Goal: Task Accomplishment & Management: Use online tool/utility

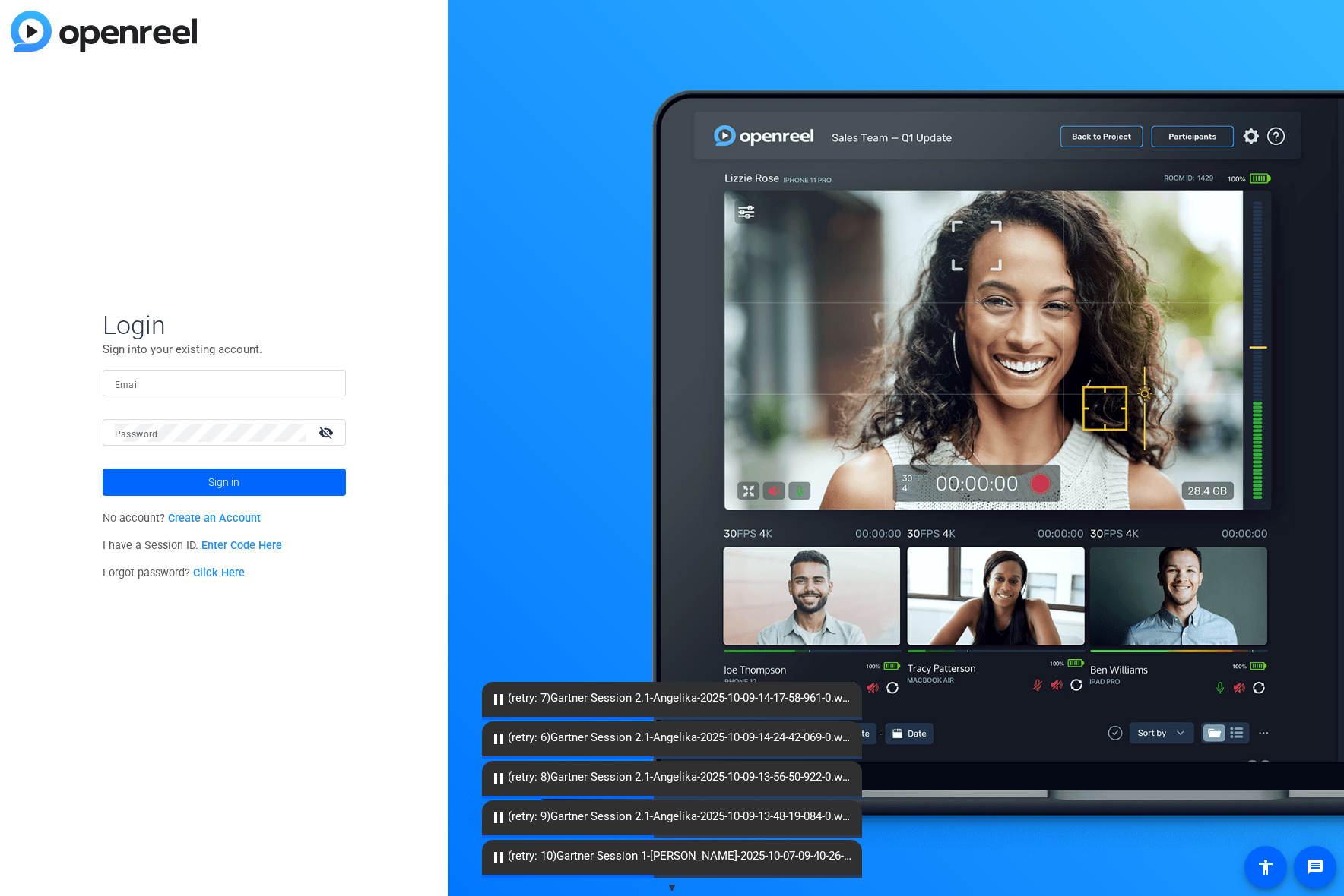
click at [244, 544] on link "Enter Code Here" at bounding box center [241, 546] width 80 height 13
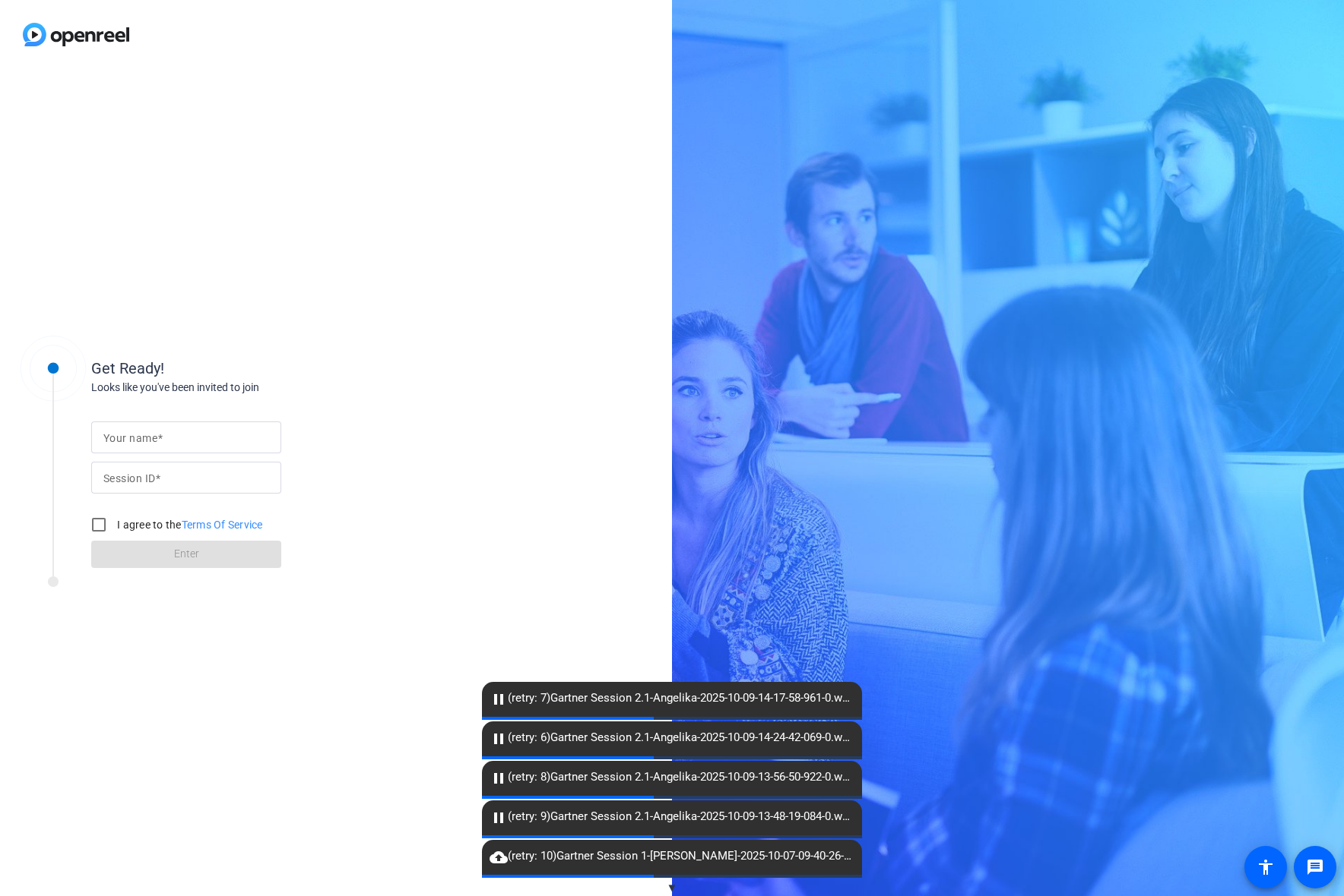
drag, startPoint x: 494, startPoint y: 701, endPoint x: 492, endPoint y: 717, distance: 16.1
click at [494, 701] on mat-icon "pause" at bounding box center [498, 700] width 18 height 18
click at [148, 441] on mat-label "Your name" at bounding box center [130, 439] width 54 height 12
click at [148, 441] on input "Your name" at bounding box center [186, 438] width 166 height 18
type input "Angelika"
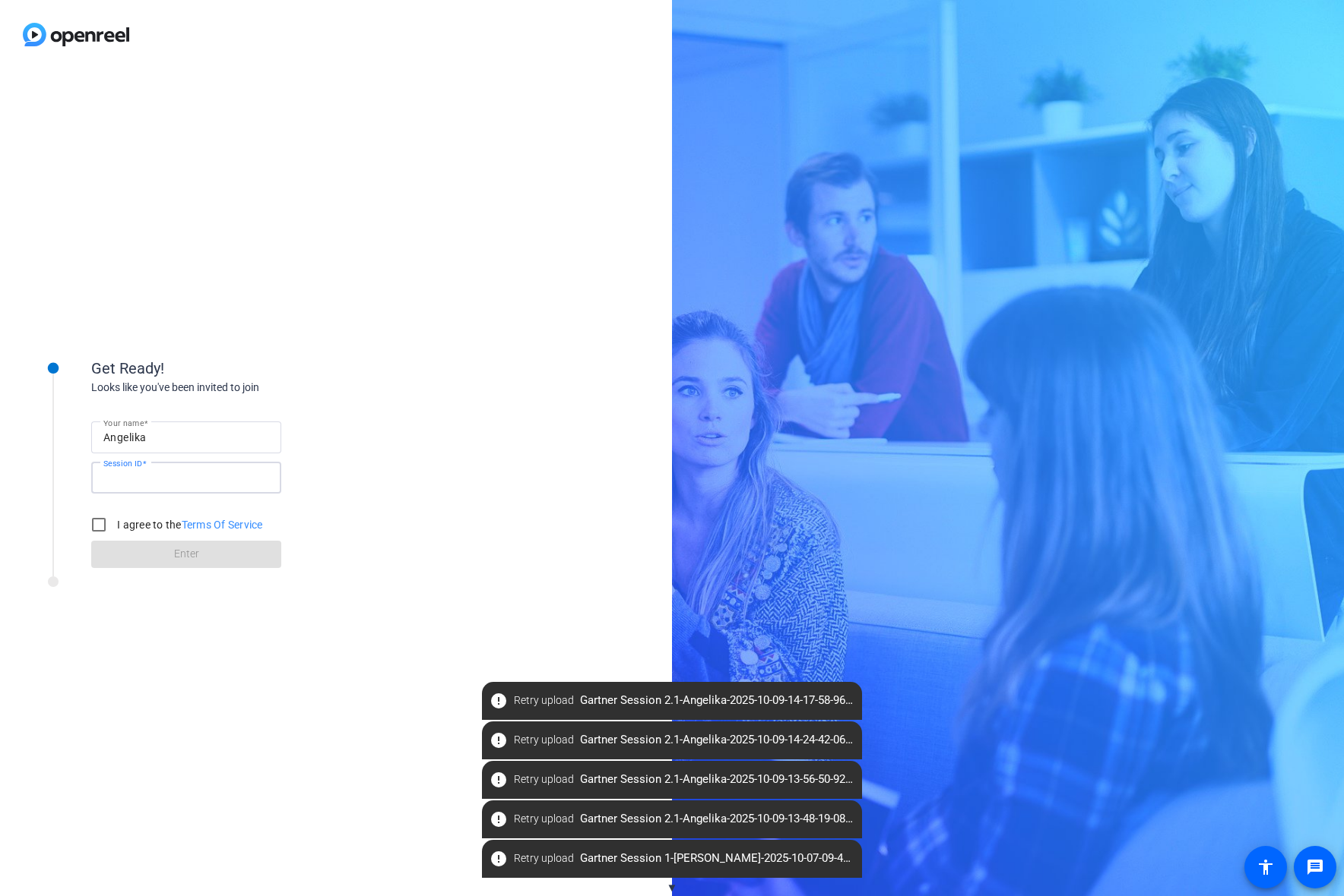
drag, startPoint x: 202, startPoint y: 479, endPoint x: 154, endPoint y: 495, distance: 50.6
click at [202, 482] on input "Session ID" at bounding box center [186, 477] width 166 height 18
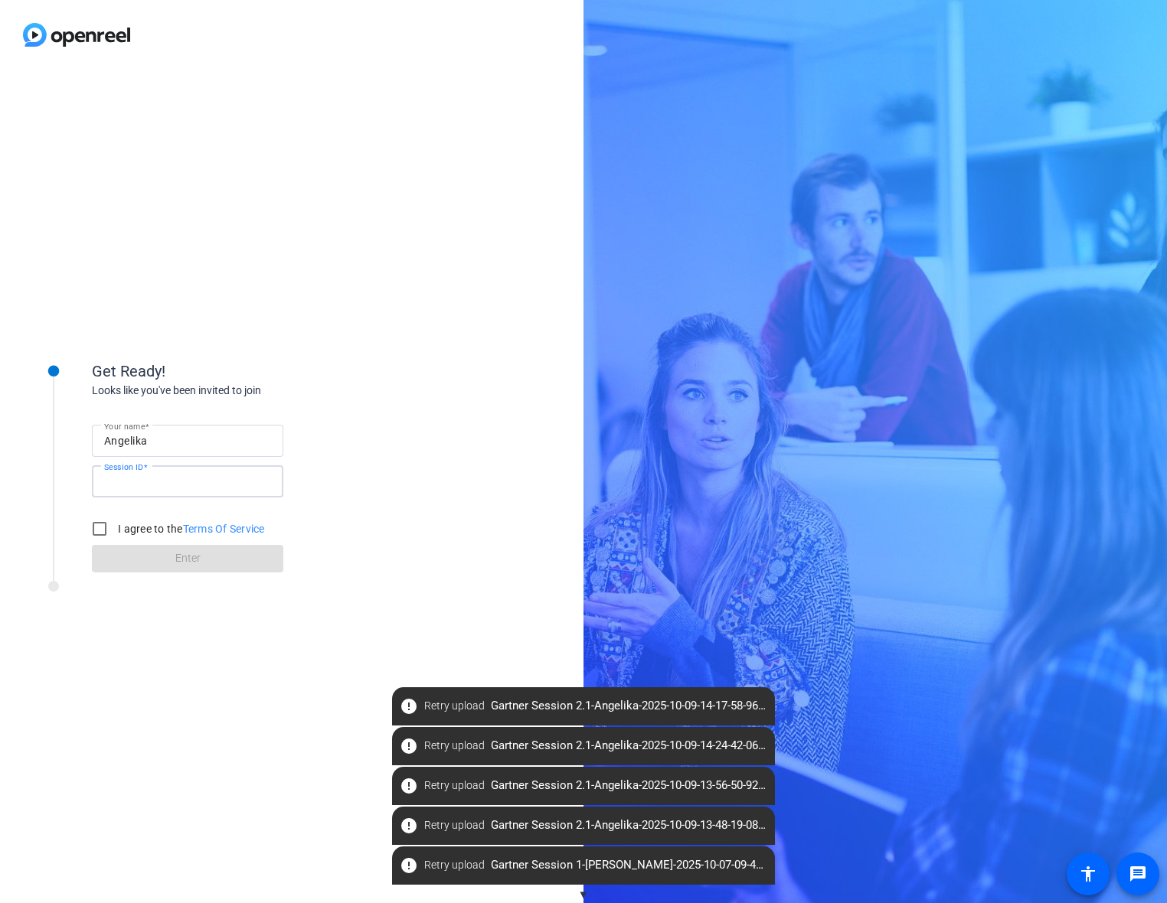
click at [176, 488] on input "Session ID" at bounding box center [187, 481] width 167 height 18
type input "qpAv"
click at [106, 529] on input "I agree to the Terms Of Service" at bounding box center [99, 529] width 31 height 31
checkbox input "true"
click at [199, 565] on span "Enter" at bounding box center [187, 558] width 25 height 16
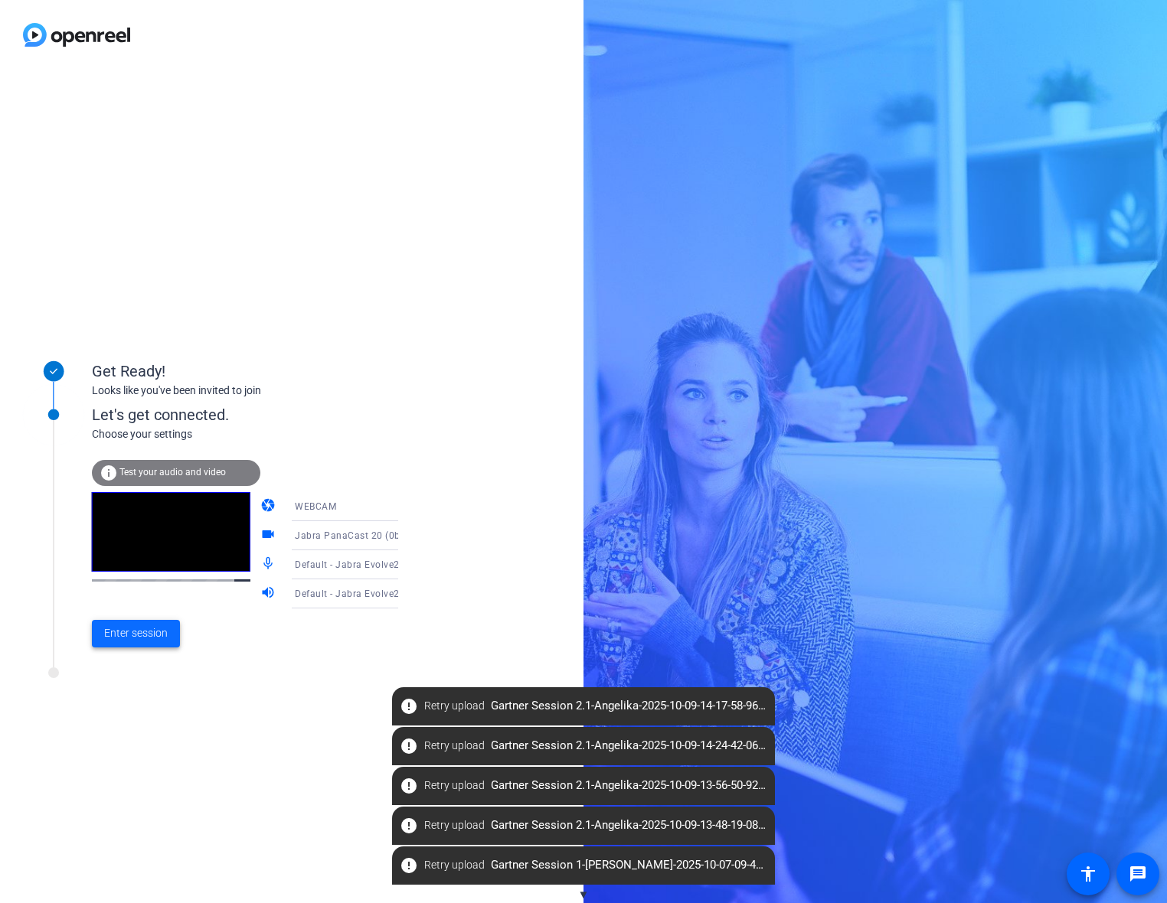
click at [142, 632] on span "Enter session" at bounding box center [136, 633] width 64 height 16
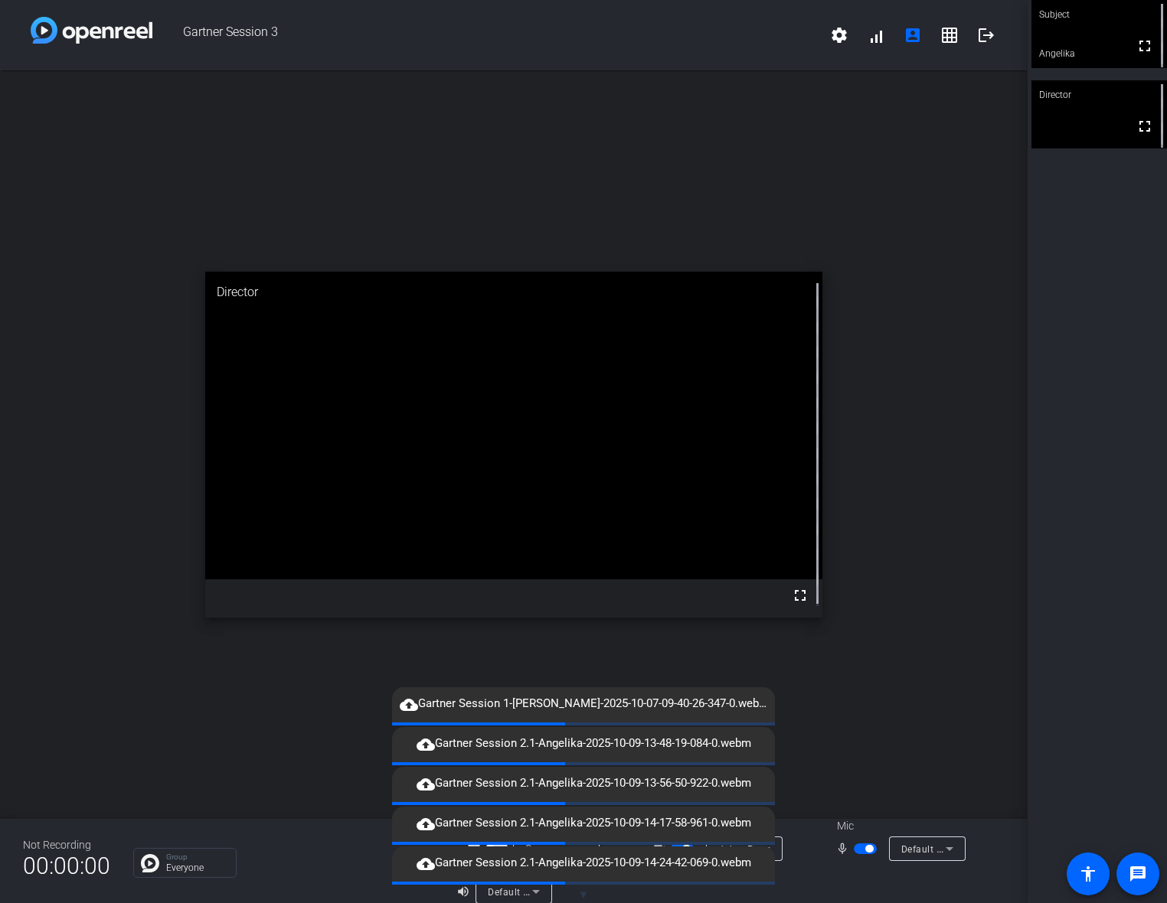
click at [404, 708] on div "cloud_upload Gartner Session 1-Angelika-2025-10-07-09-40-26-347-0.webm" at bounding box center [583, 704] width 383 height 35
click at [527, 893] on icon at bounding box center [536, 892] width 18 height 18
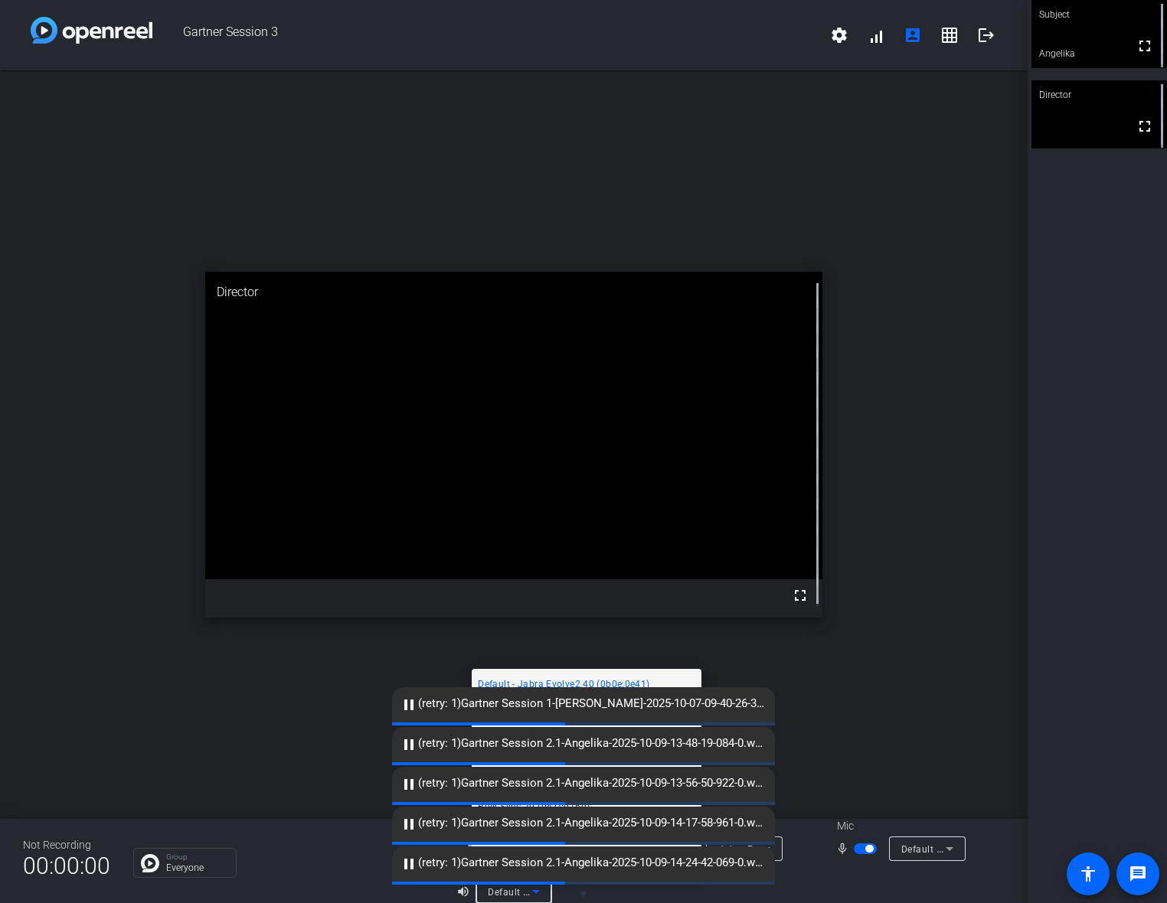
click at [585, 894] on span "▼" at bounding box center [583, 895] width 11 height 14
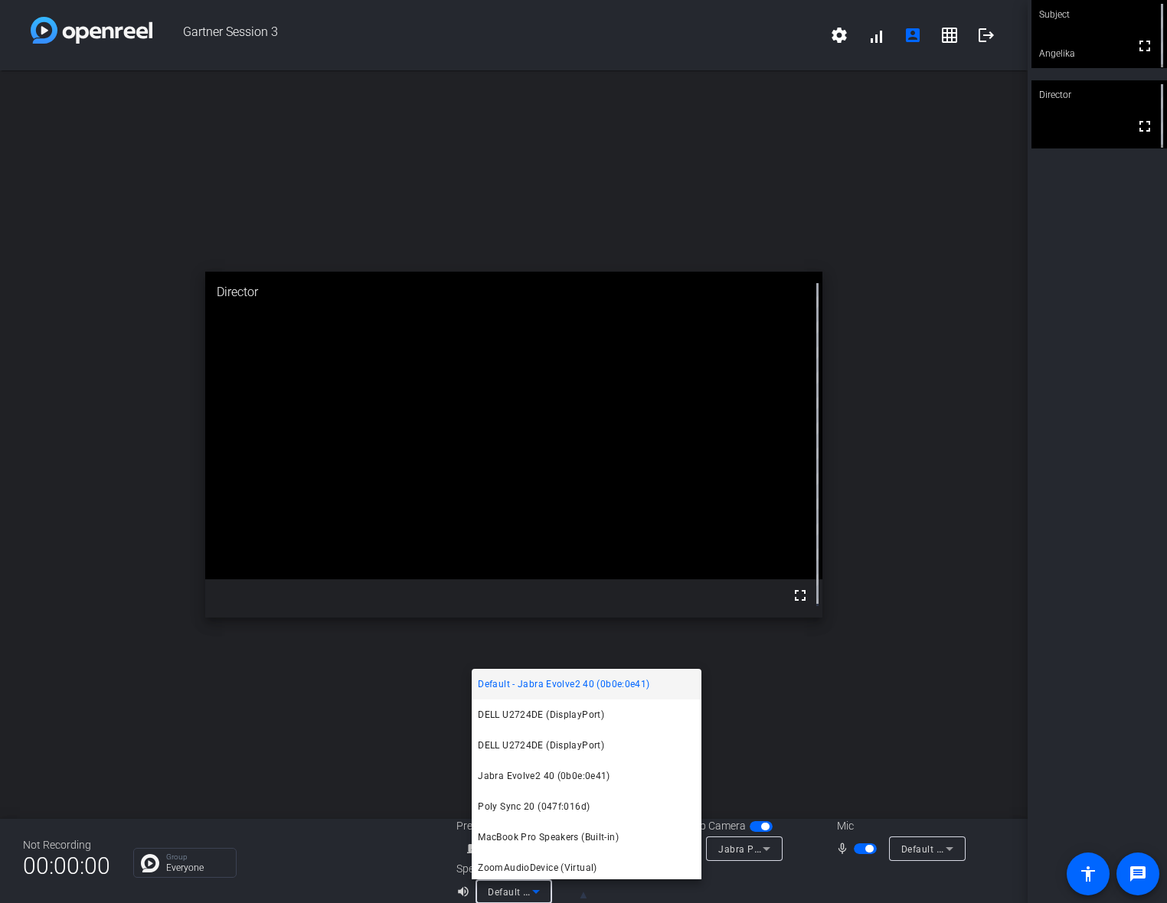
click at [351, 802] on div at bounding box center [583, 451] width 1167 height 903
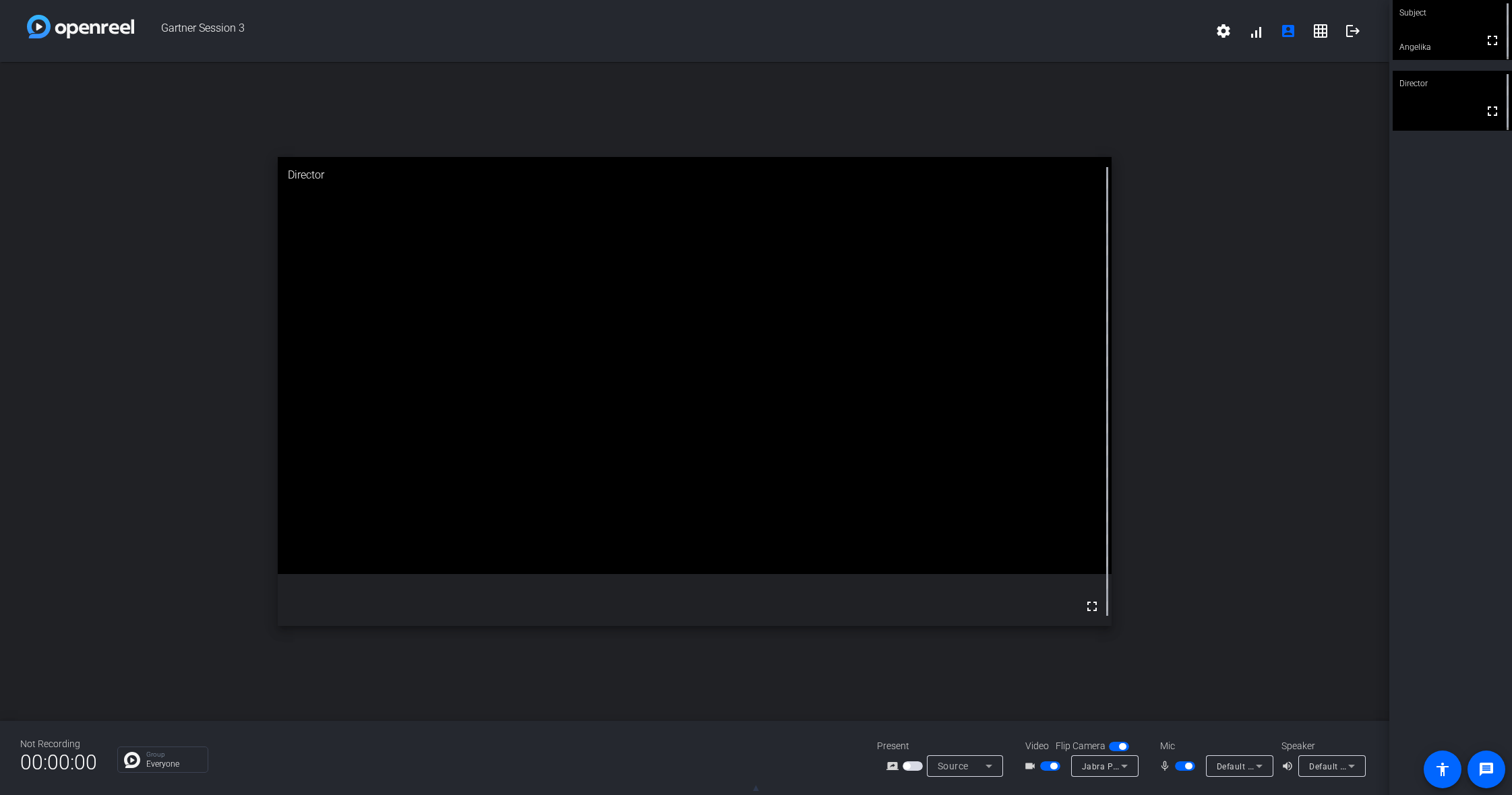
click at [910, 769] on span "button" at bounding box center [912, 766] width 20 height 10
click at [905, 768] on span "button" at bounding box center [907, 767] width 7 height 7
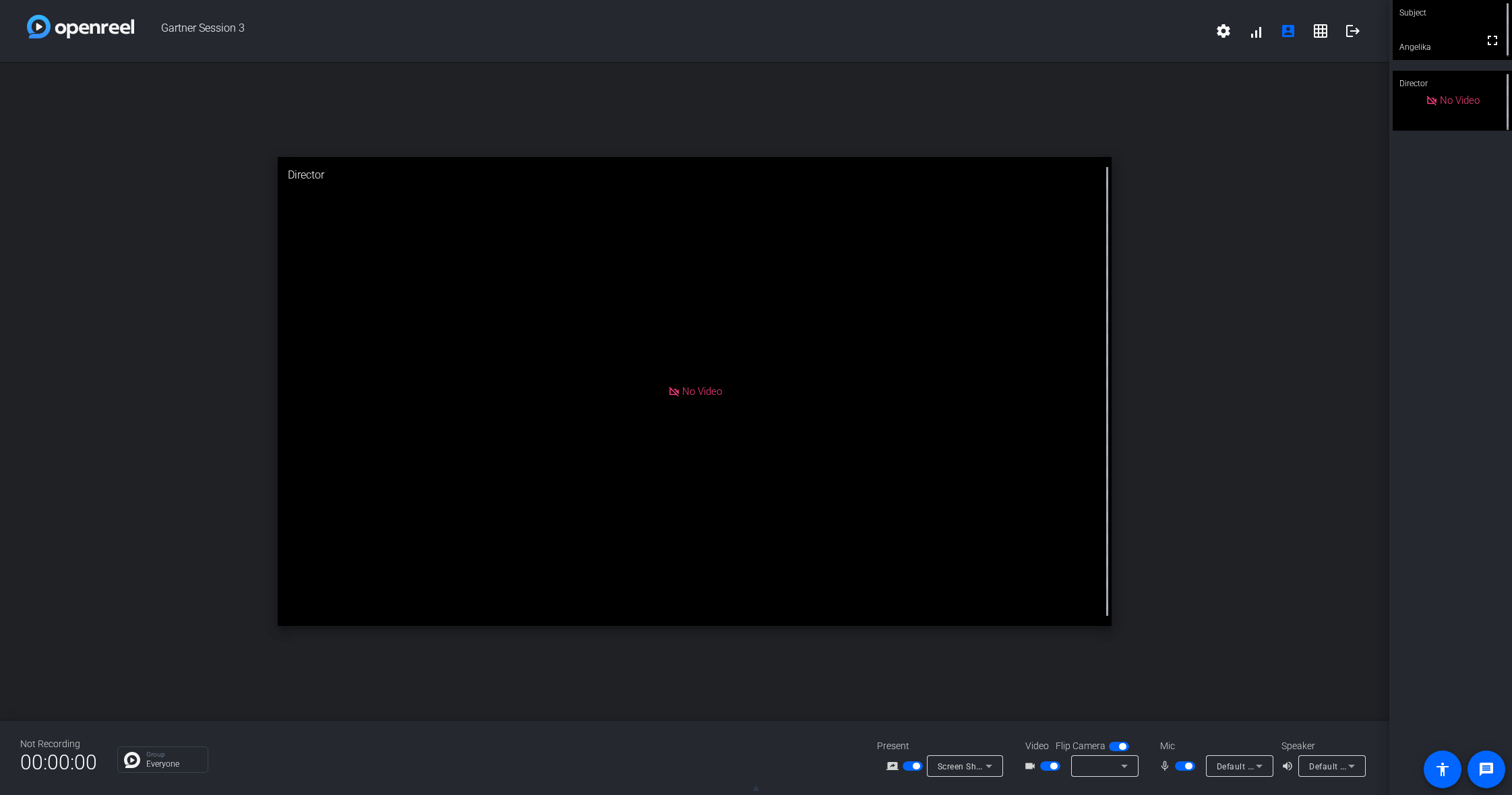
click at [912, 767] on button "button" at bounding box center [912, 766] width 20 height 10
click at [758, 791] on span "▲" at bounding box center [756, 788] width 10 height 12
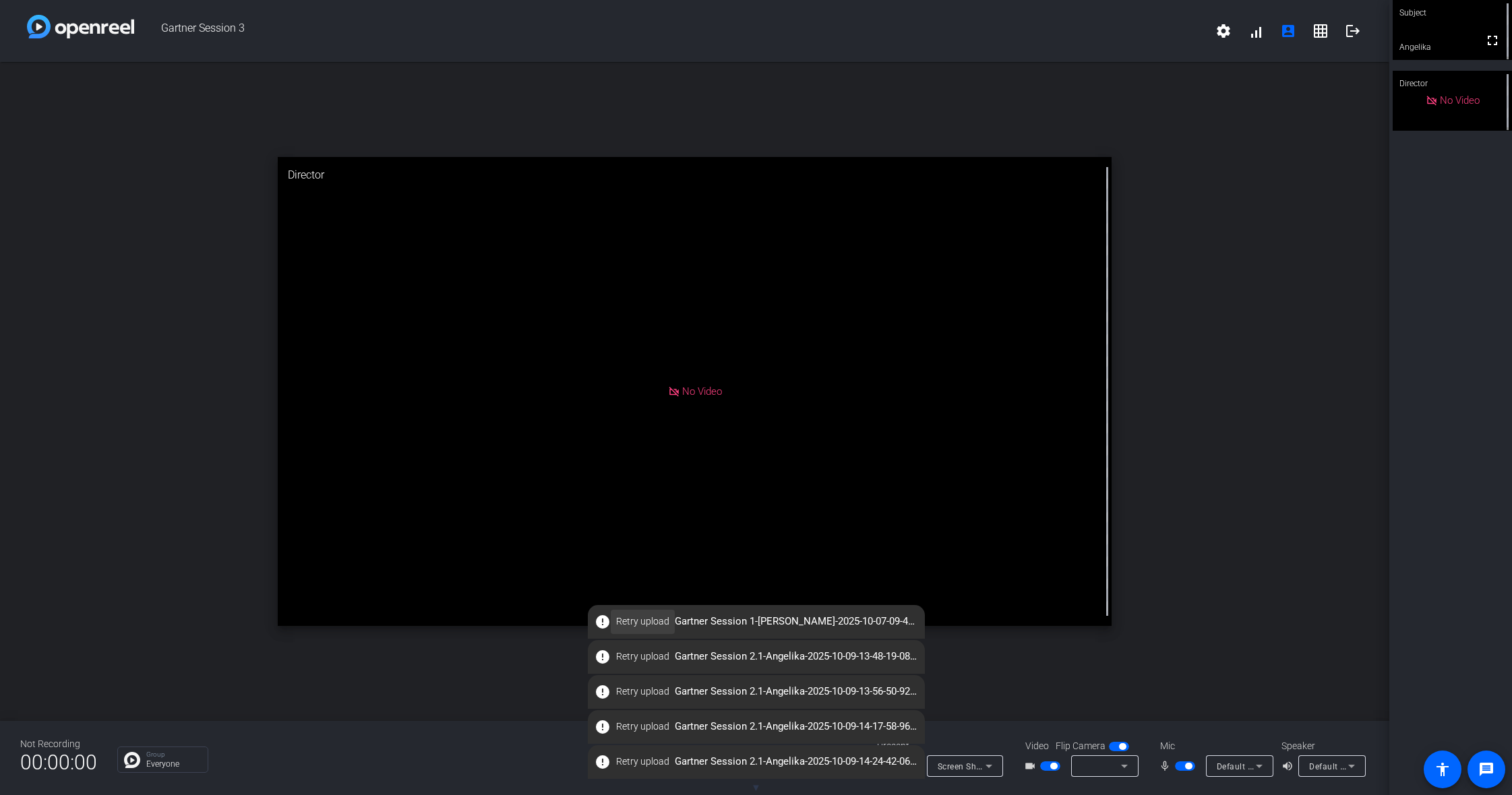
click at [619, 627] on span "Retry upload" at bounding box center [643, 622] width 53 height 14
click at [756, 784] on span "▼" at bounding box center [756, 788] width 10 height 12
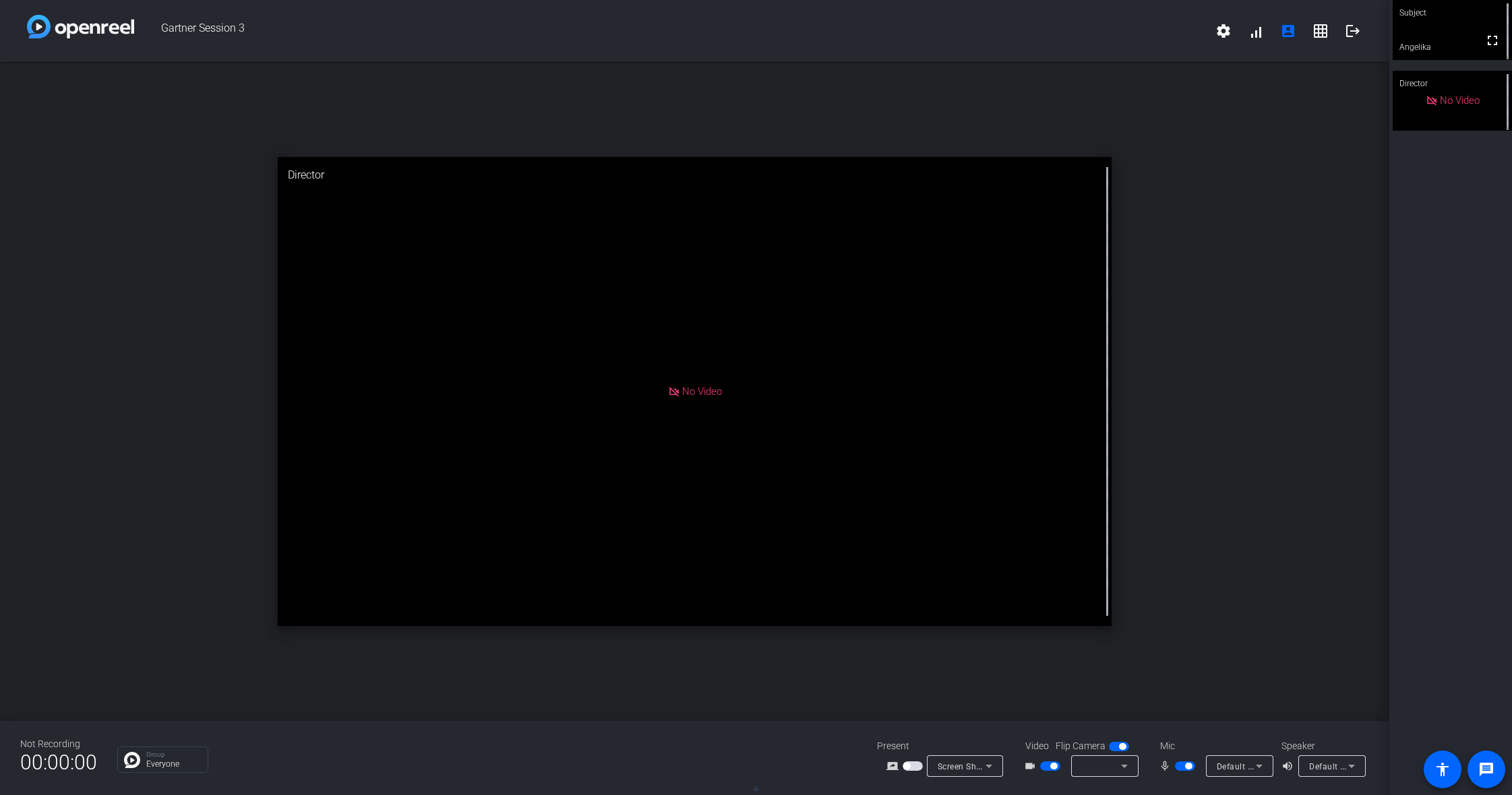
click at [914, 768] on span "button" at bounding box center [912, 766] width 20 height 10
click at [758, 784] on span "▲" at bounding box center [756, 788] width 10 height 12
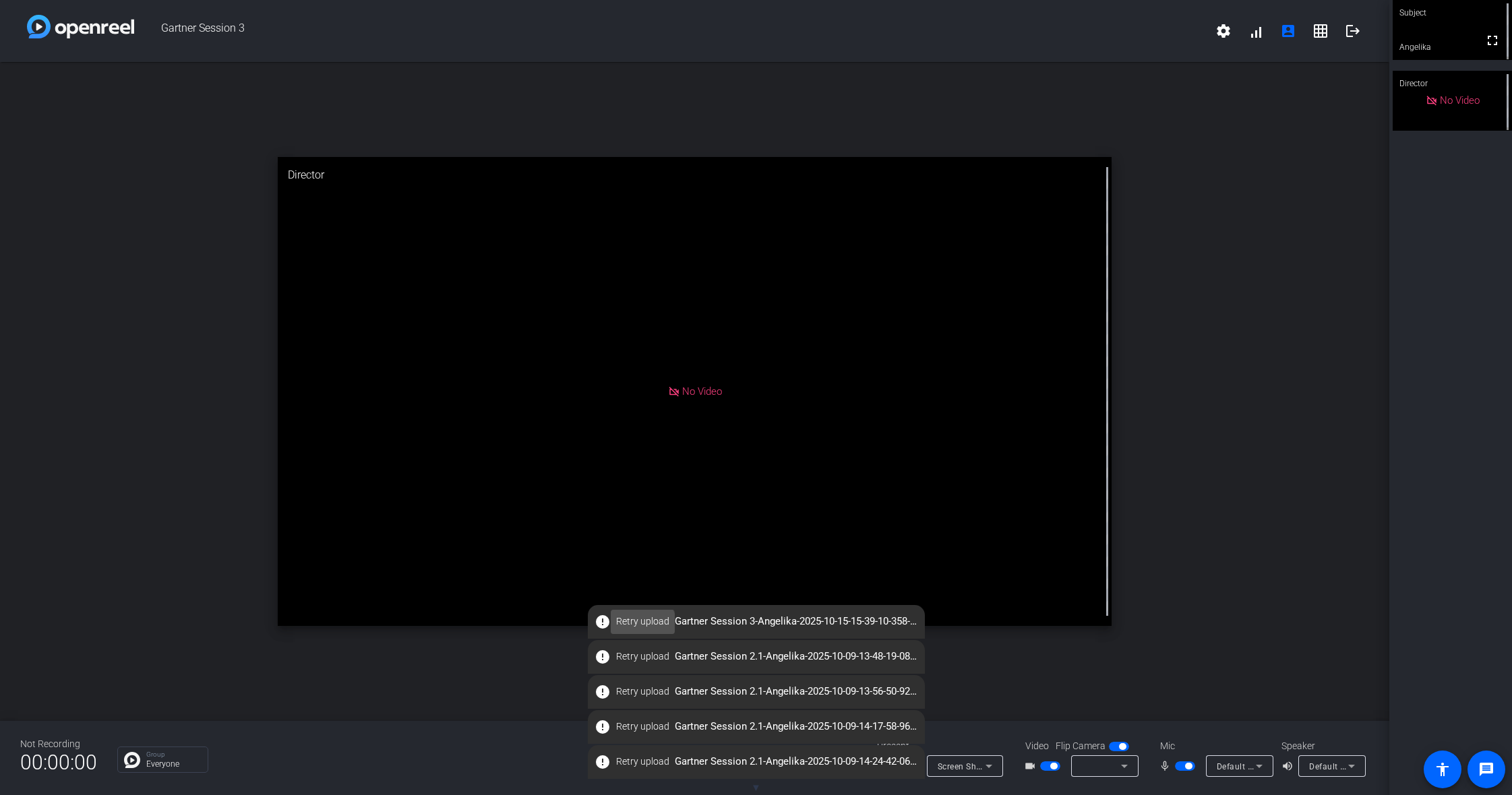
click at [634, 629] on span at bounding box center [643, 622] width 64 height 33
click at [761, 789] on span "▼" at bounding box center [756, 788] width 10 height 12
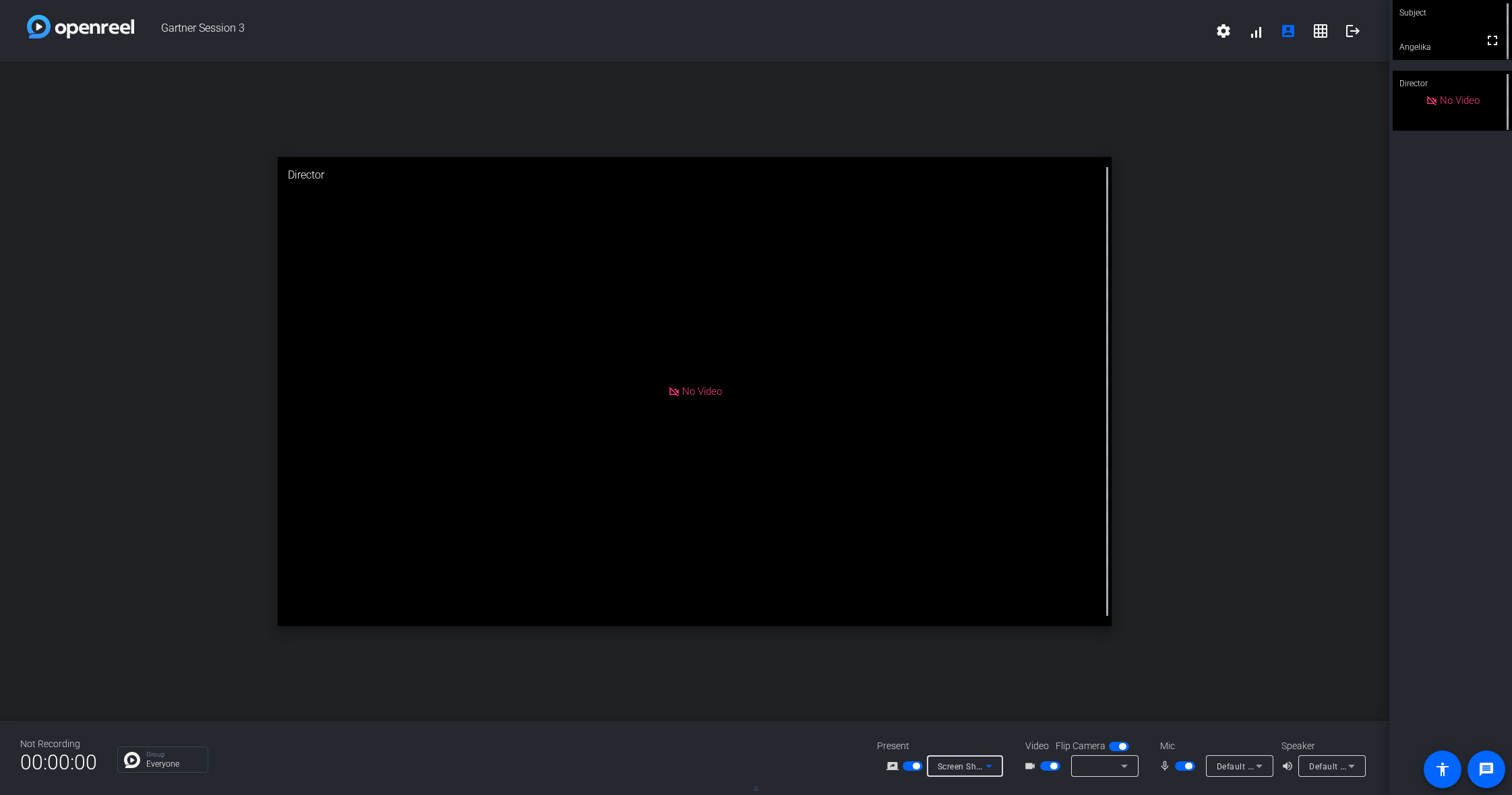
click at [954, 764] on span "Screen Sharing" at bounding box center [967, 766] width 59 height 11
click at [915, 769] on div at bounding box center [756, 397] width 1512 height 795
click at [914, 765] on span "button" at bounding box center [917, 767] width 7 height 7
click at [917, 764] on span "button" at bounding box center [912, 766] width 20 height 10
click at [917, 767] on span "button" at bounding box center [917, 767] width 7 height 7
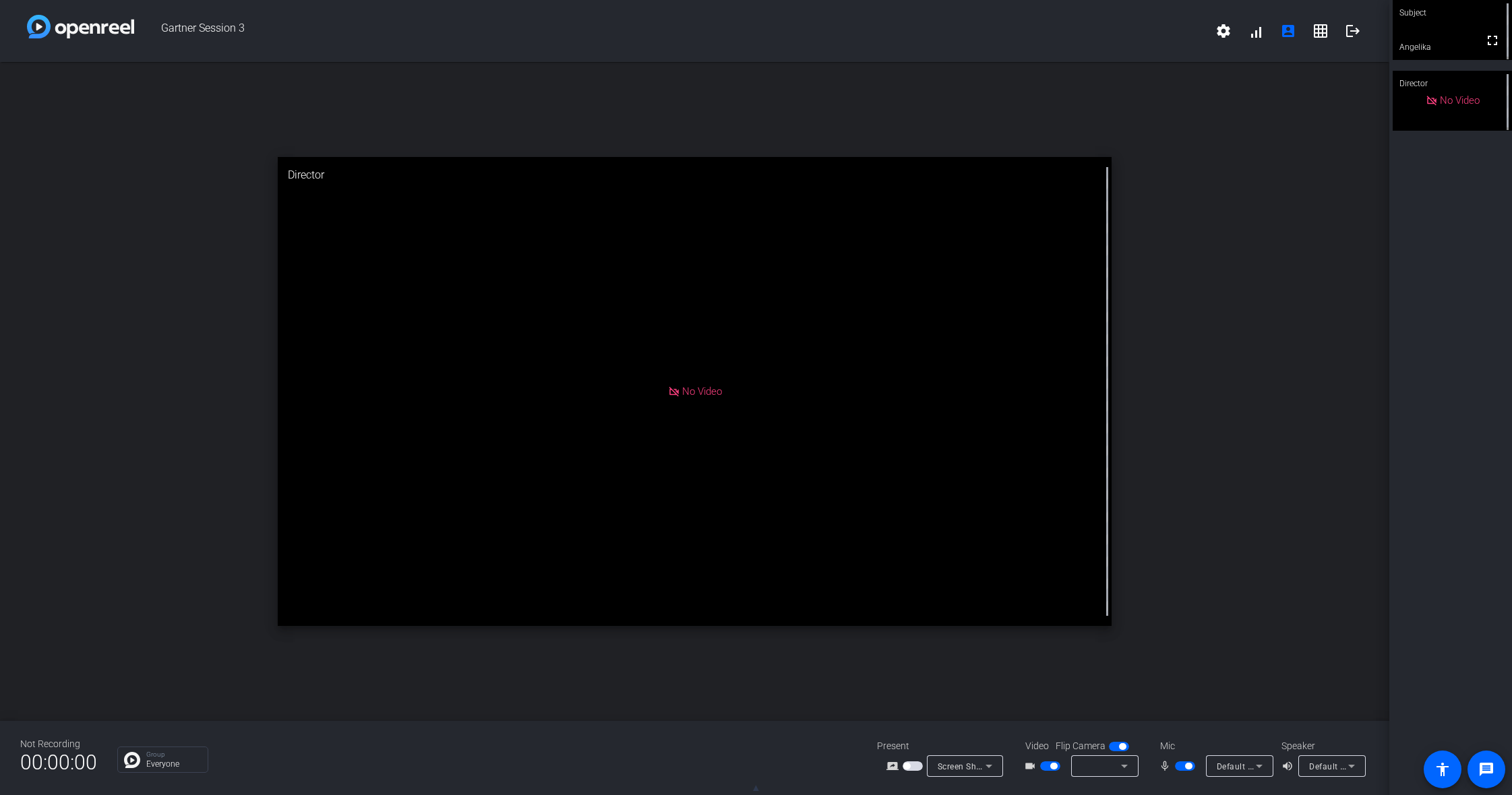
click at [759, 789] on span "▲" at bounding box center [756, 788] width 10 height 12
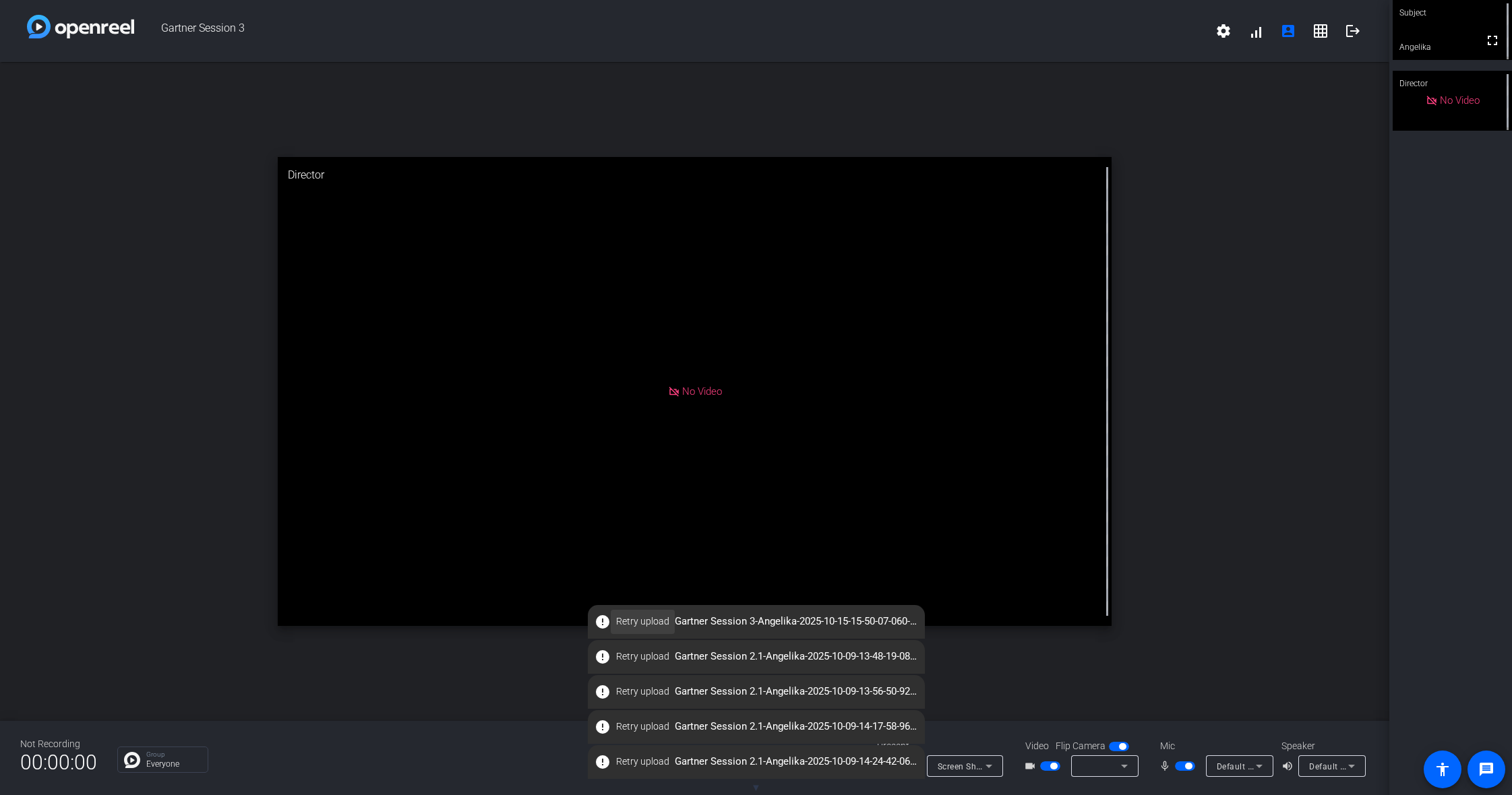
click at [638, 619] on span "Retry upload" at bounding box center [643, 622] width 53 height 14
click at [755, 789] on span "▼" at bounding box center [756, 788] width 10 height 12
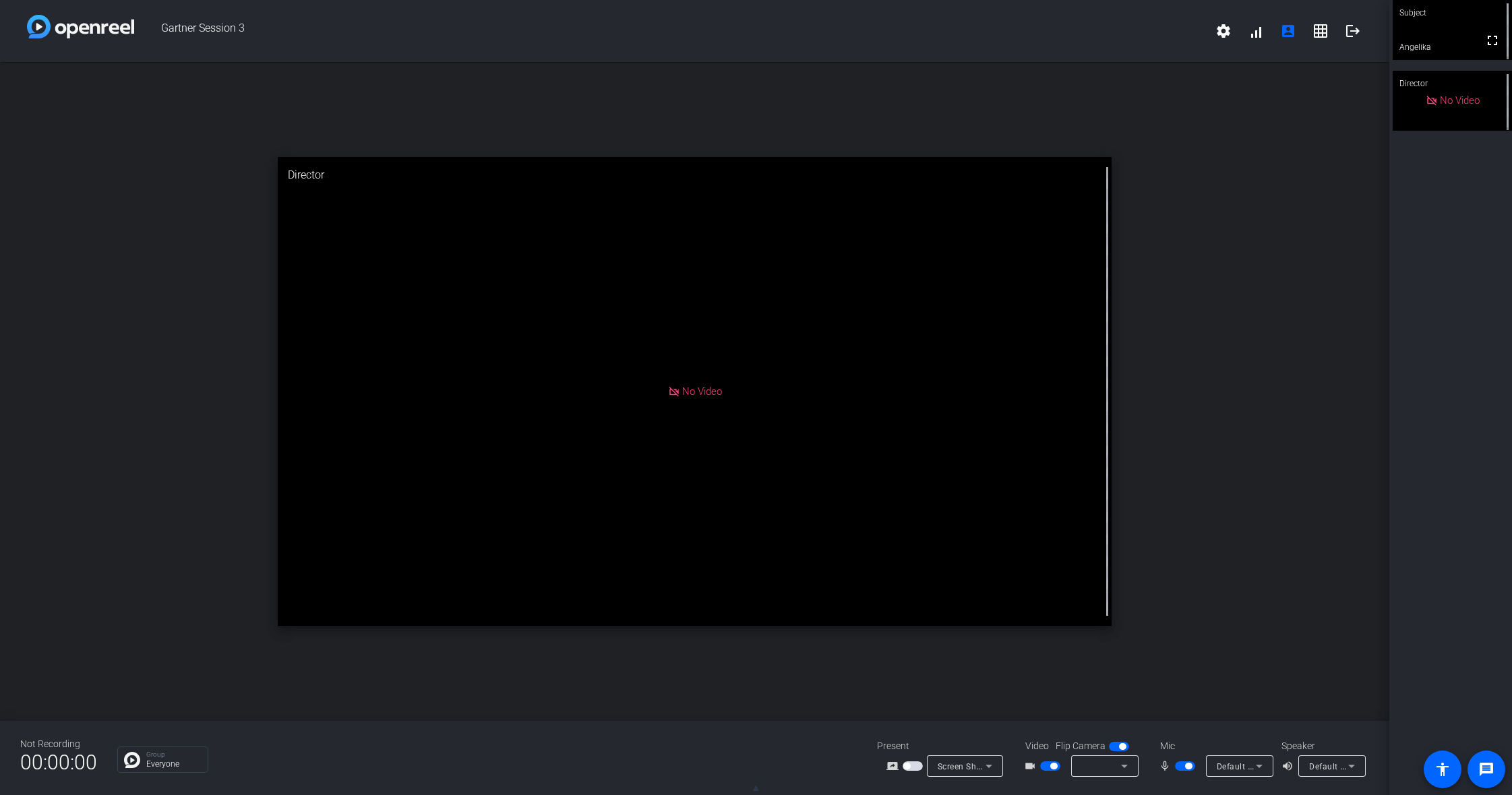
click at [1191, 621] on div "open_in_new Director No Video" at bounding box center [695, 391] width 1390 height 659
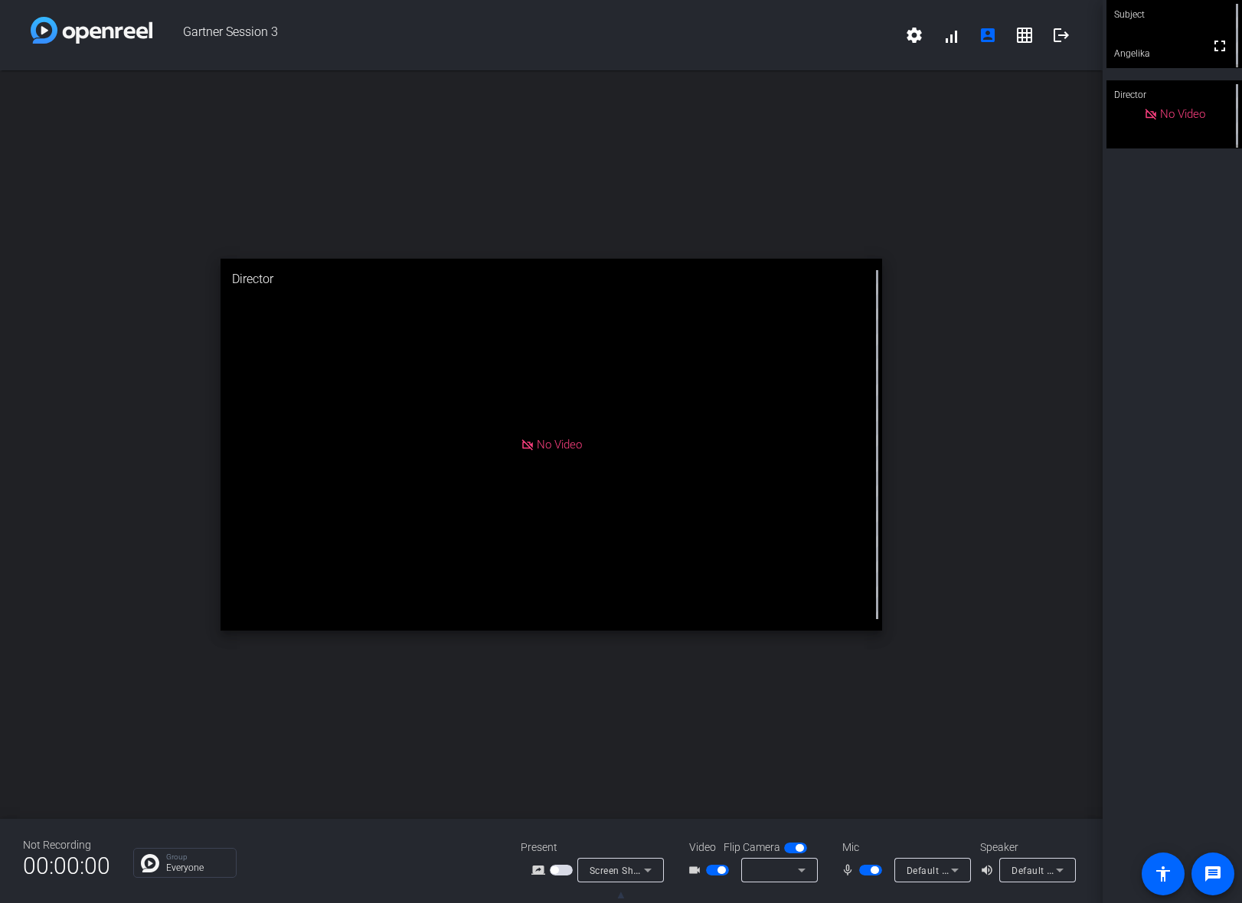
click at [558, 198] on div "open_in_new Director No Video" at bounding box center [551, 444] width 1102 height 749
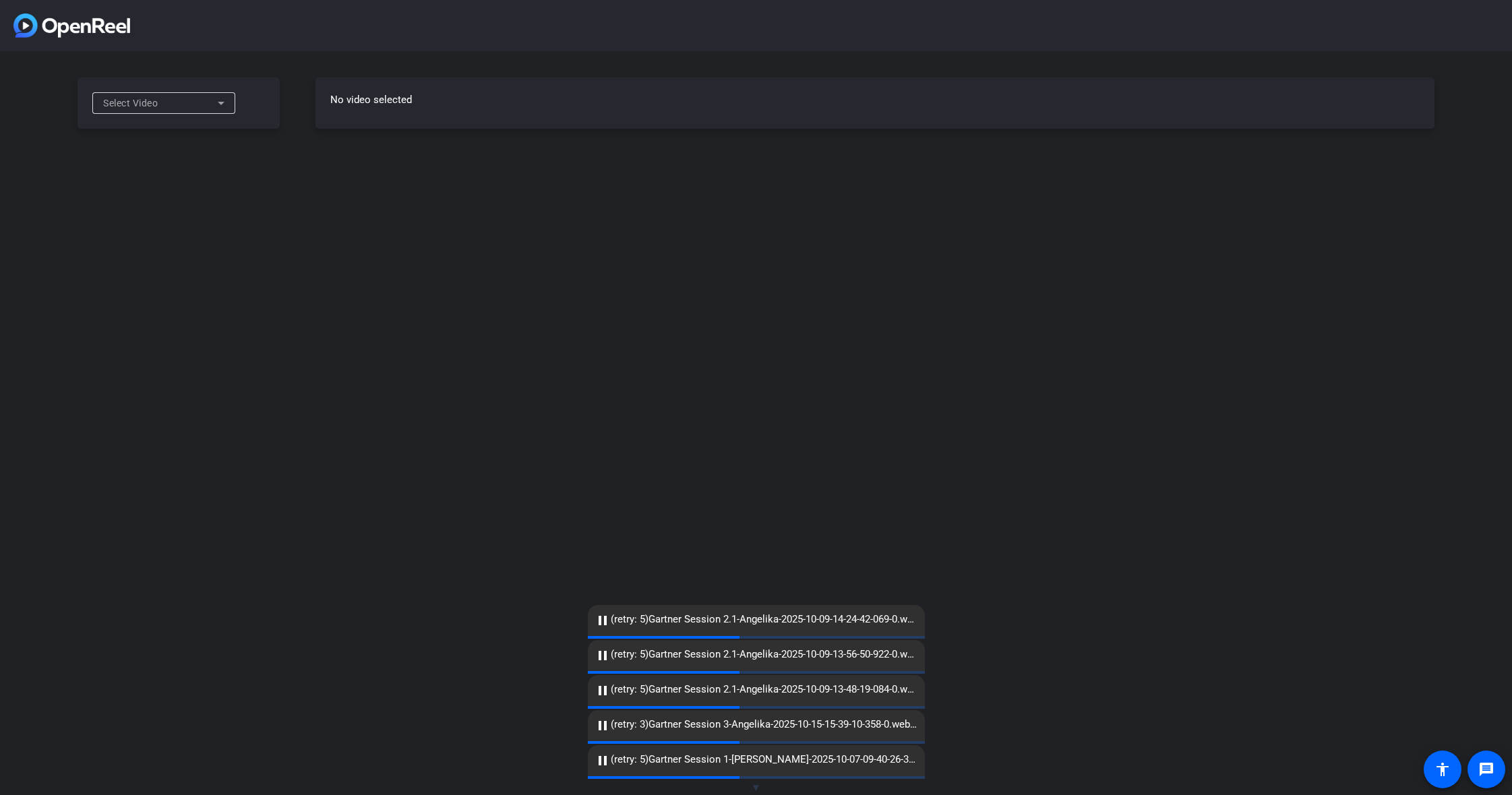
click at [172, 105] on div "Select Video" at bounding box center [160, 103] width 114 height 16
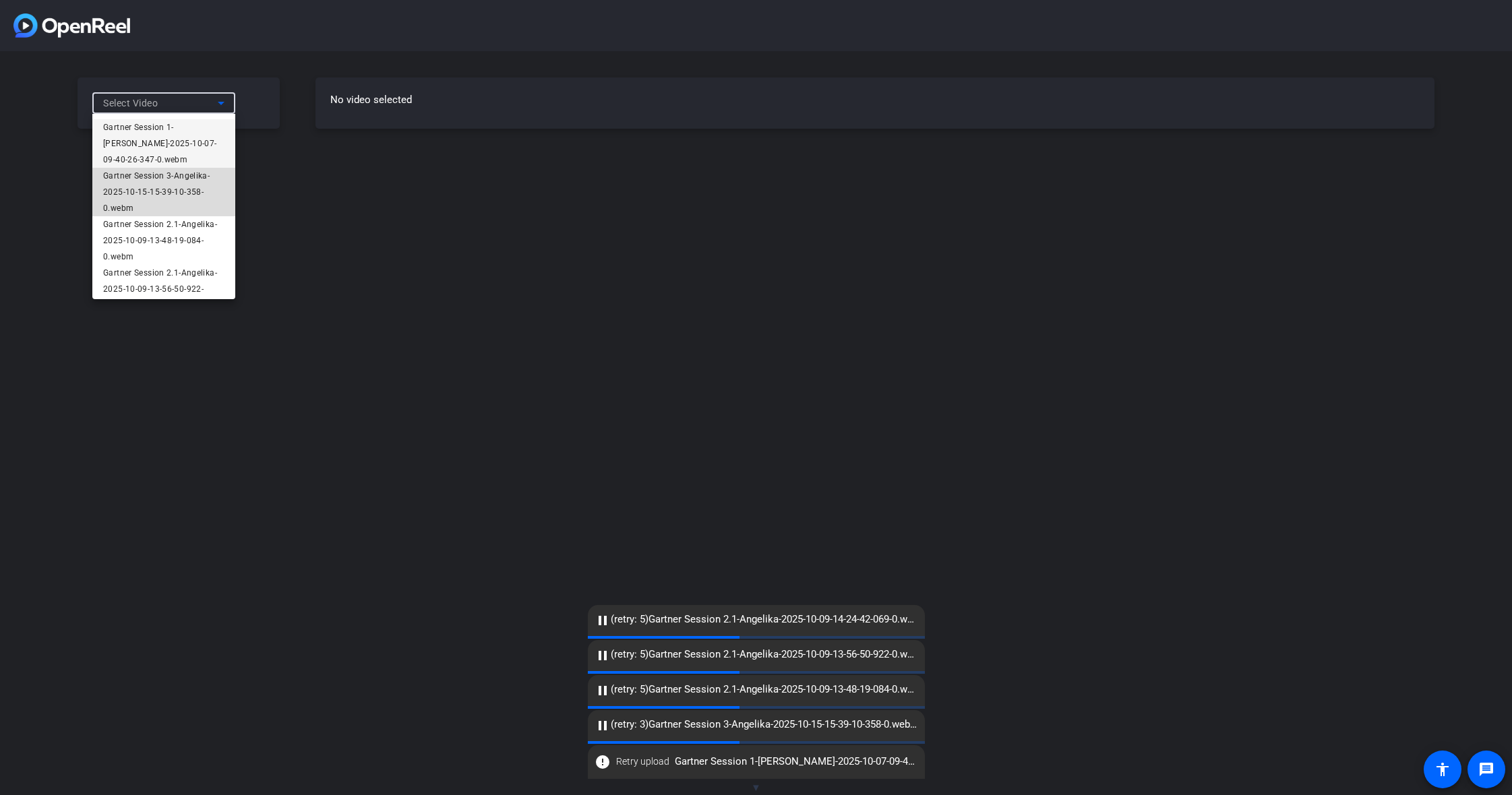
click at [206, 206] on span "Gartner Session 3-Angelika-2025-10-15-15-39-10-358-0.webm" at bounding box center [164, 192] width 122 height 48
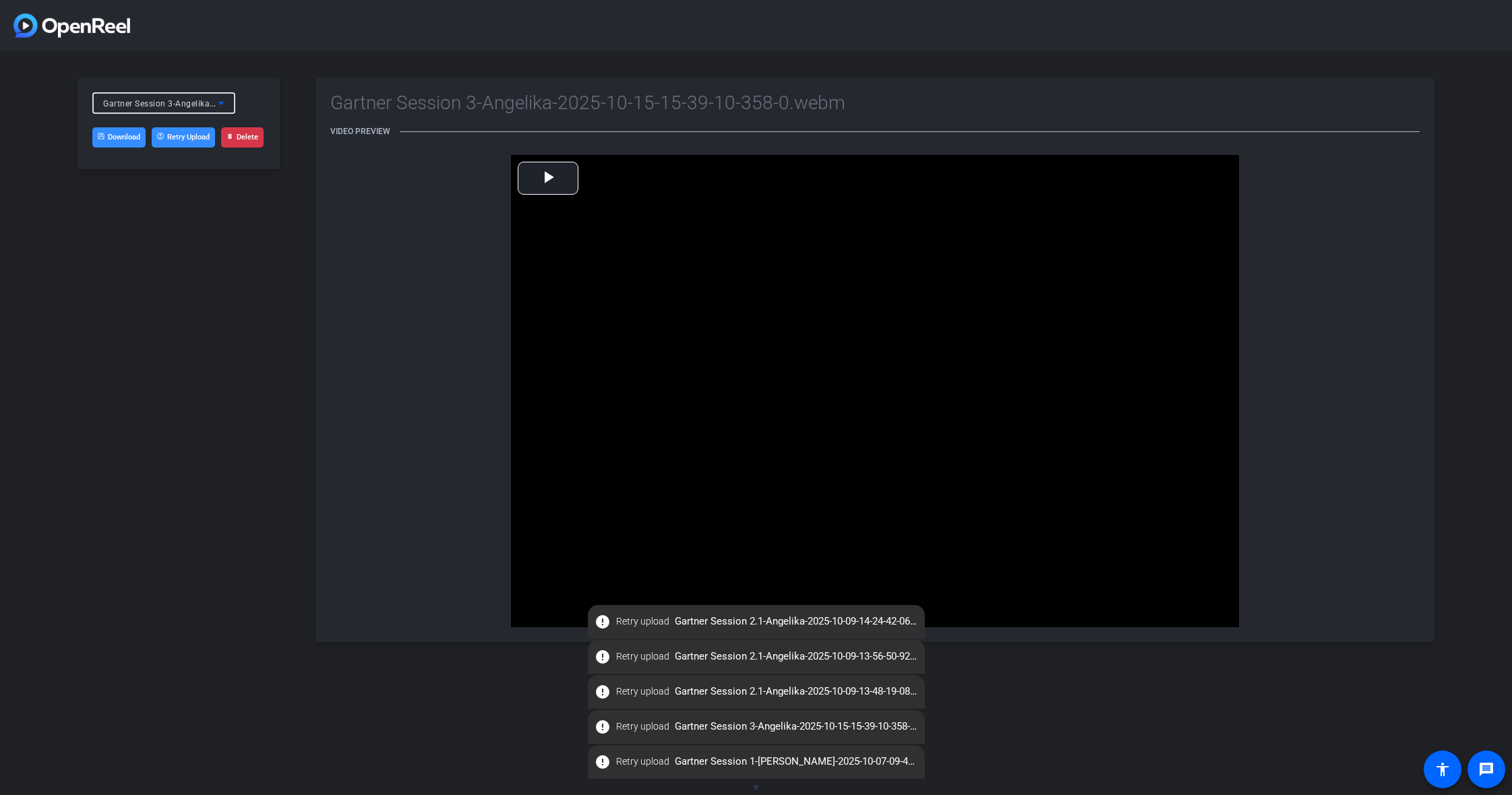
click at [220, 95] on div "Gartner Session 3-Angelika-2025-10-15-15-39-10-358-0.webm" at bounding box center [164, 103] width 122 height 17
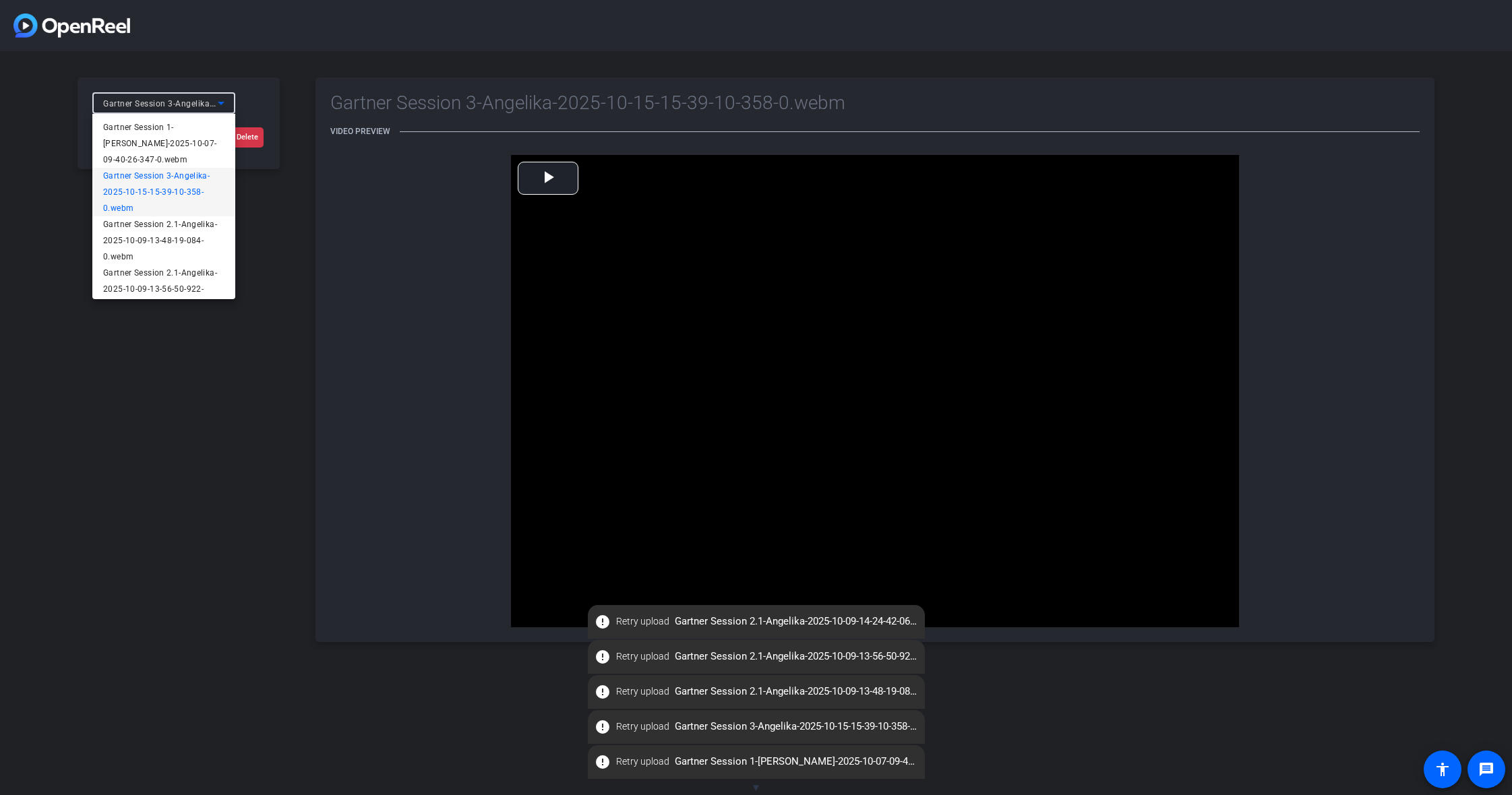
drag, startPoint x: 267, startPoint y: 217, endPoint x: 91, endPoint y: 61, distance: 235.2
click at [264, 215] on div at bounding box center [756, 397] width 1512 height 795
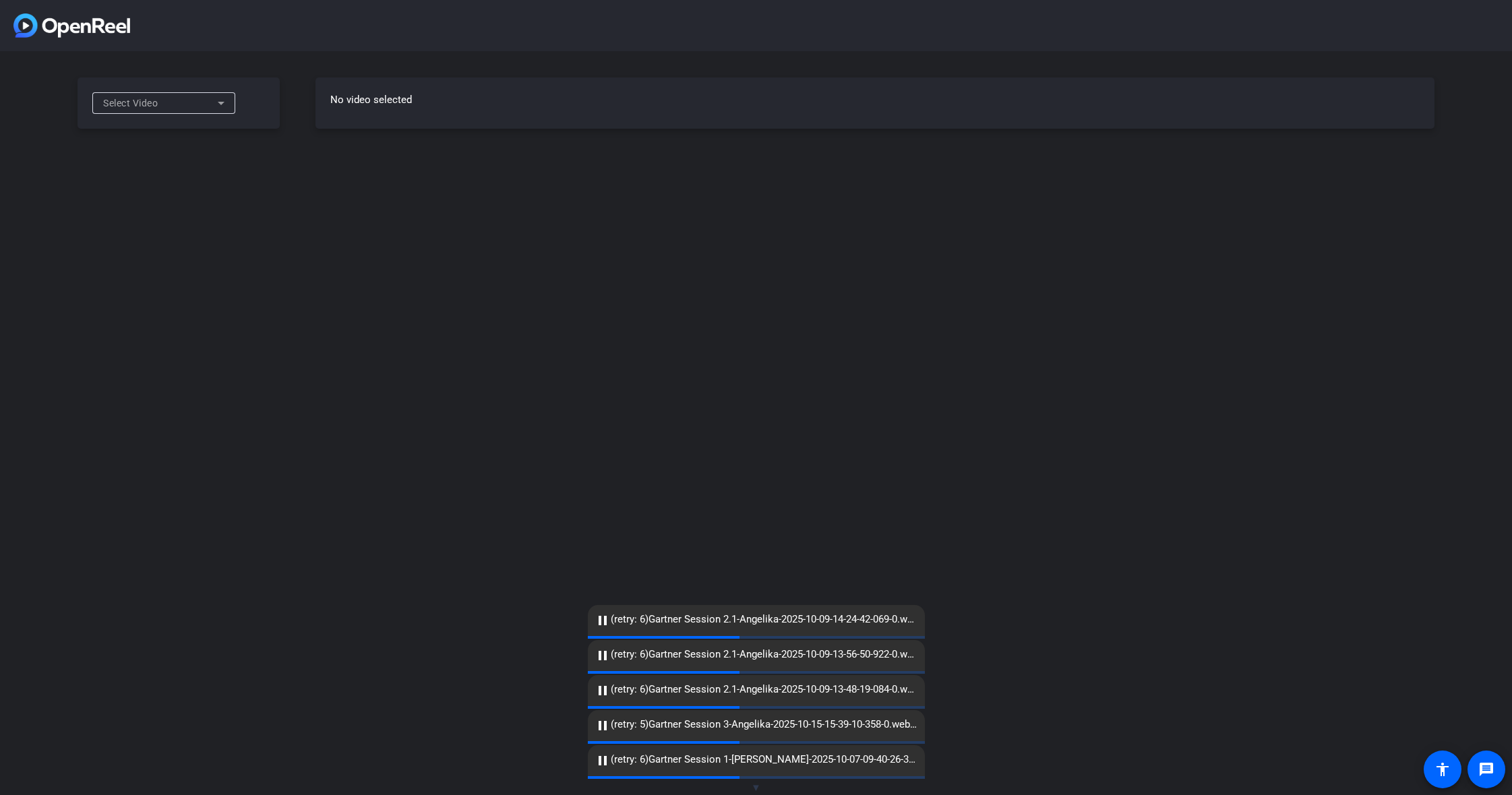
click at [220, 100] on icon at bounding box center [221, 103] width 16 height 16
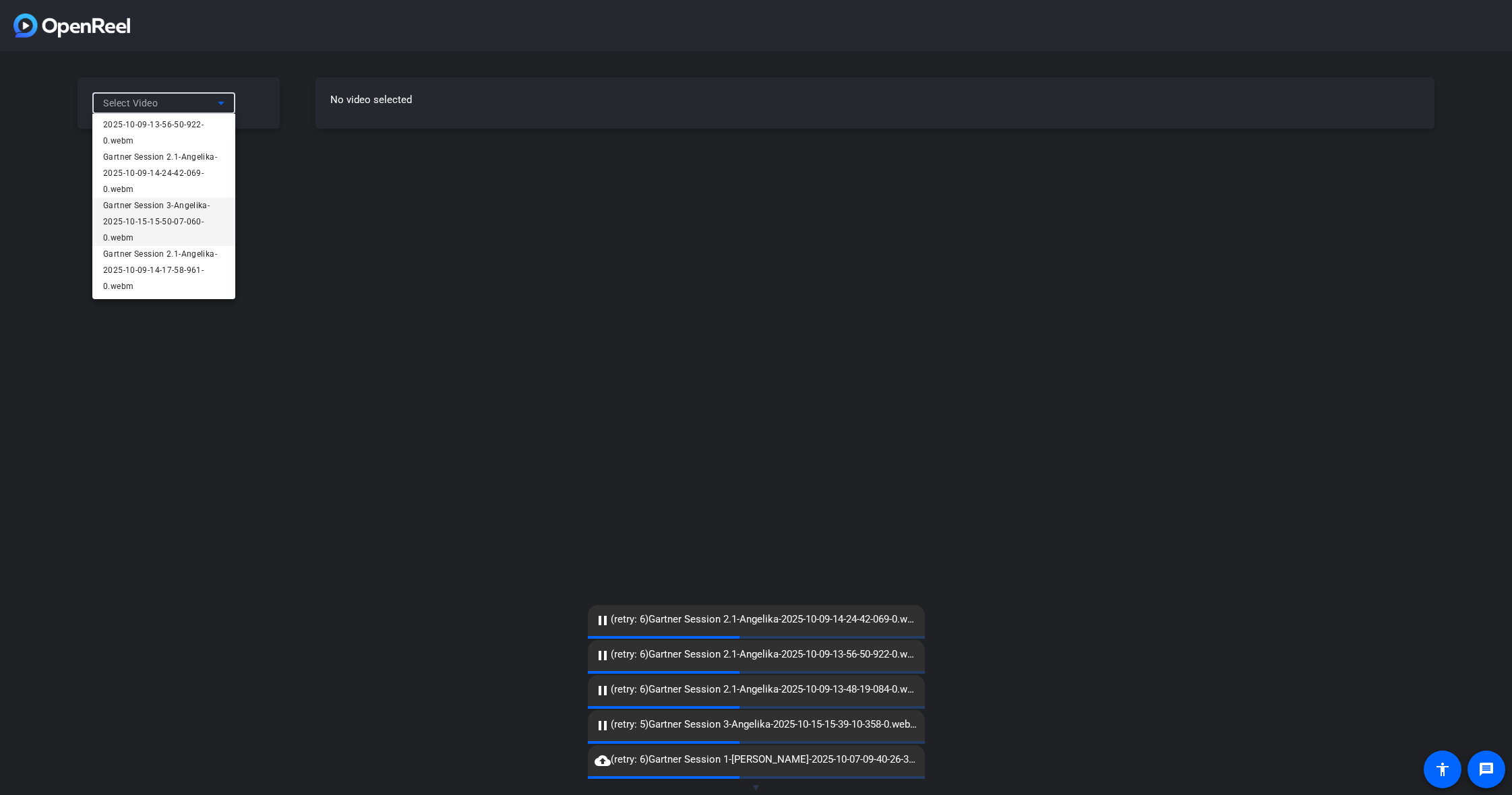
scroll to position [166, 0]
click at [194, 229] on span "Gartner Session 3-Angelika-2025-10-15-15-50-07-060-0.webm" at bounding box center [164, 221] width 122 height 48
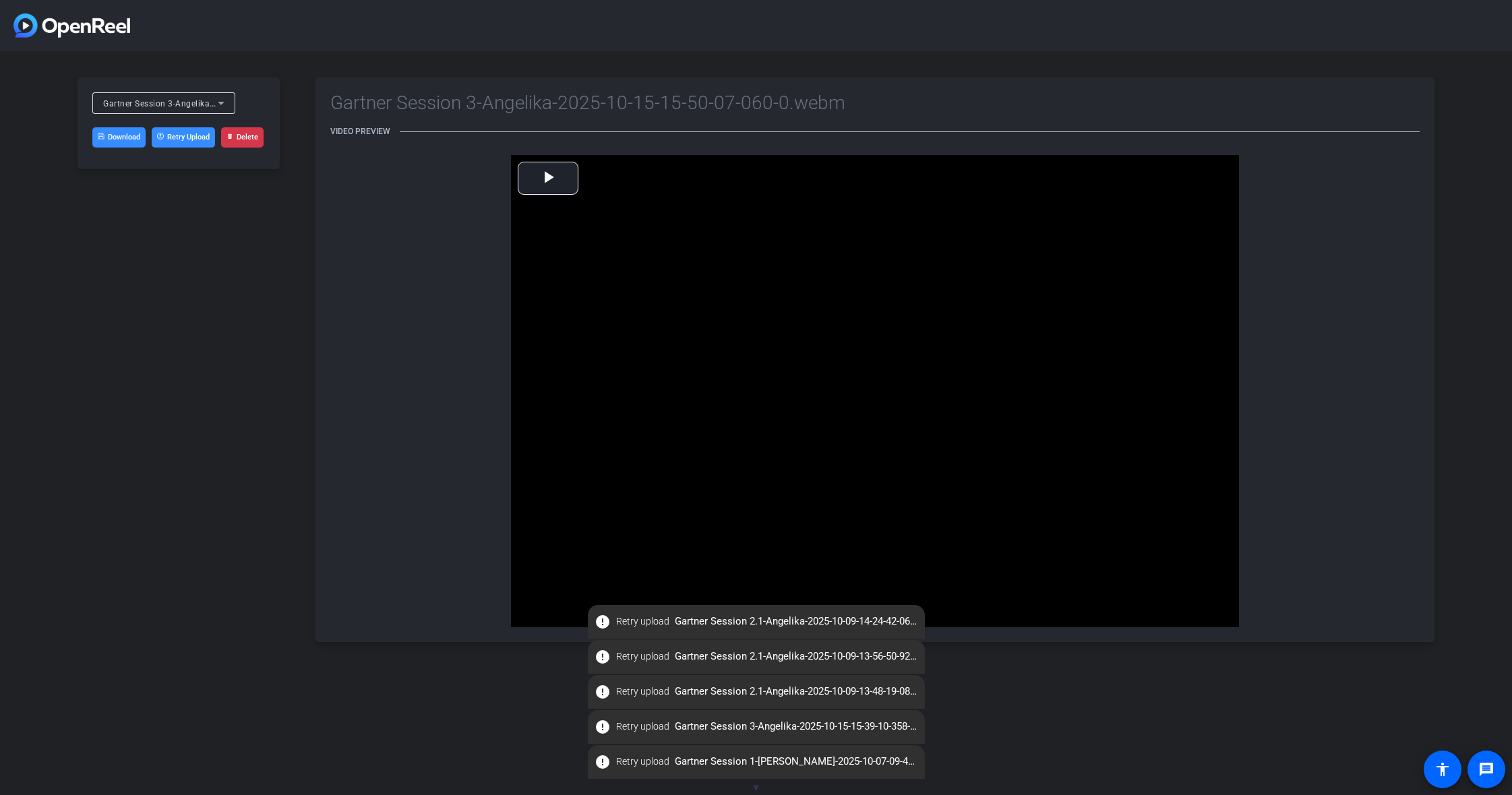
click at [754, 789] on span "▼" at bounding box center [756, 788] width 10 height 12
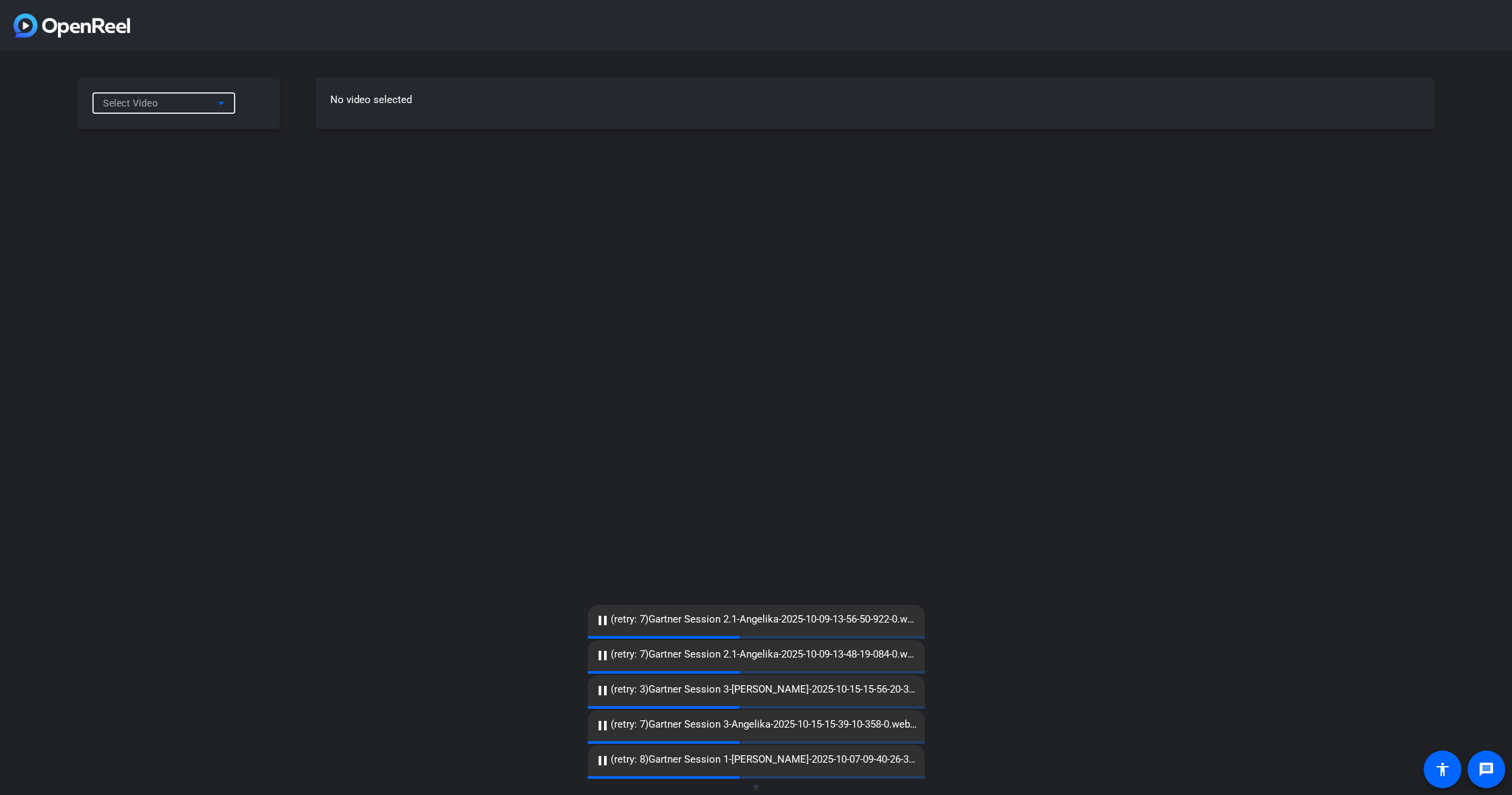
click at [218, 103] on icon at bounding box center [221, 103] width 16 height 16
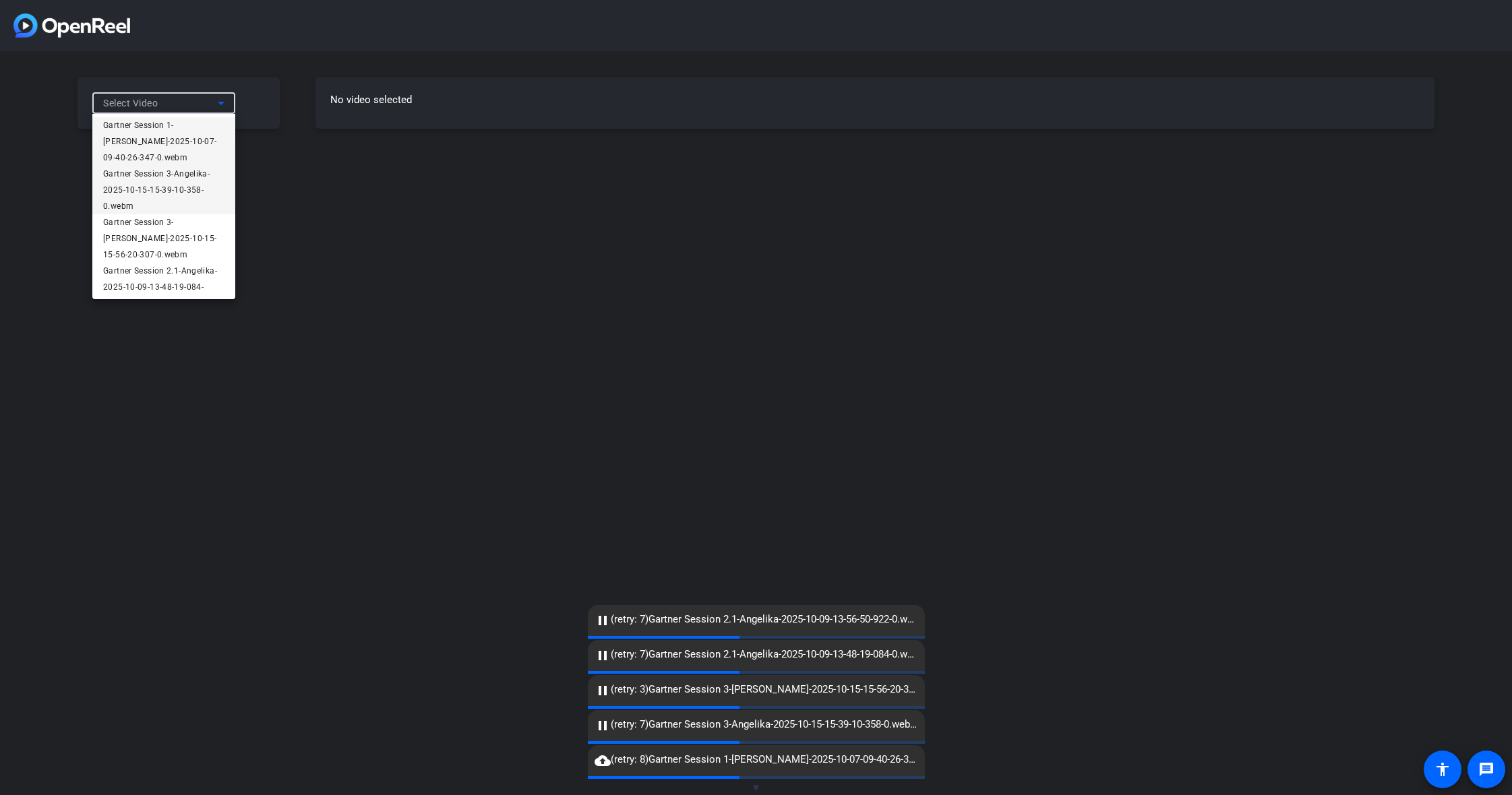
scroll to position [9, 0]
click at [190, 236] on span "Gartner Session 3-[PERSON_NAME]-2025-10-15-15-56-20-307-0.webm" at bounding box center [164, 232] width 122 height 48
